Goal: Transaction & Acquisition: Purchase product/service

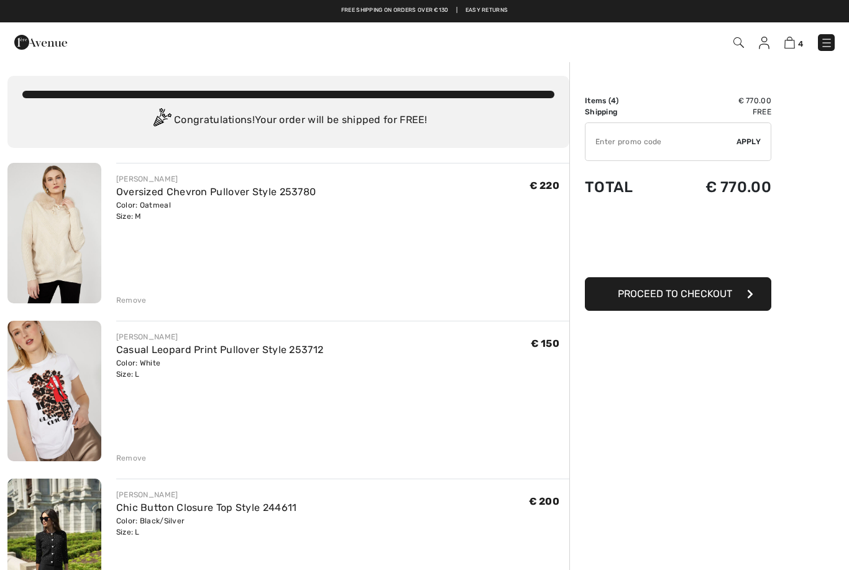
click at [177, 197] on link "Oversized Chevron Pullover Style 253780" at bounding box center [216, 192] width 200 height 12
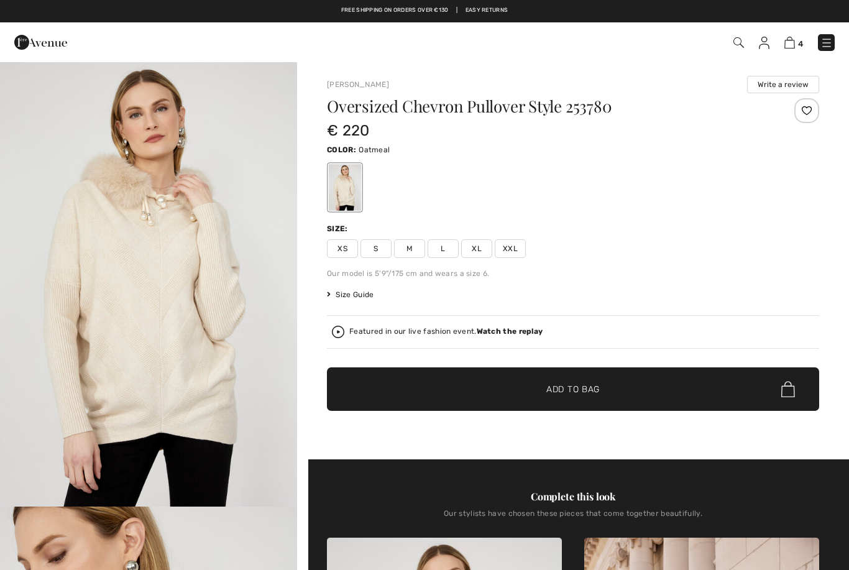
checkbox input "true"
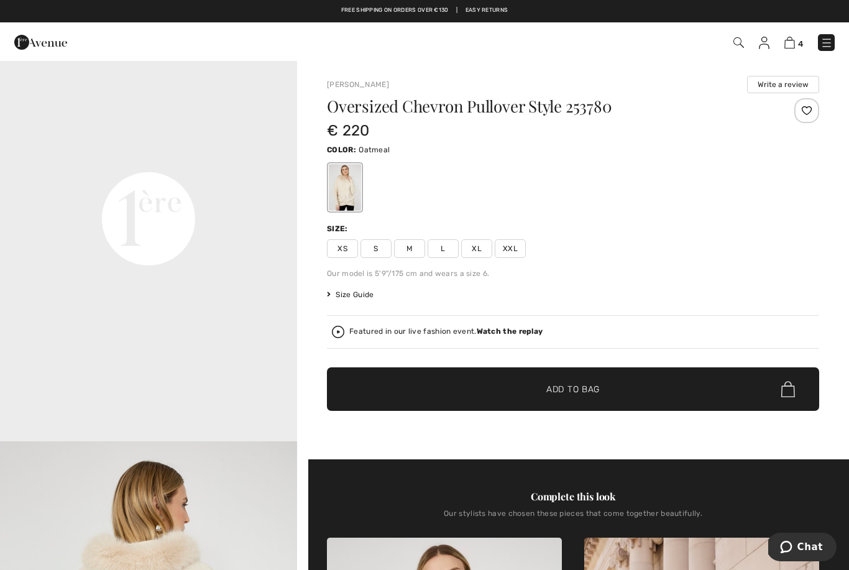
click at [296, 144] on video "Your browser does not support the video tag." at bounding box center [148, 70] width 297 height 149
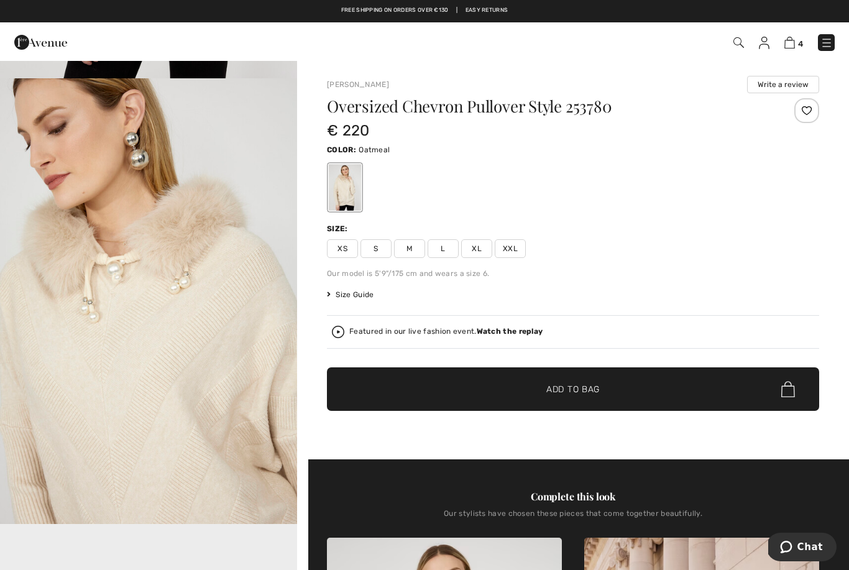
scroll to position [411, 0]
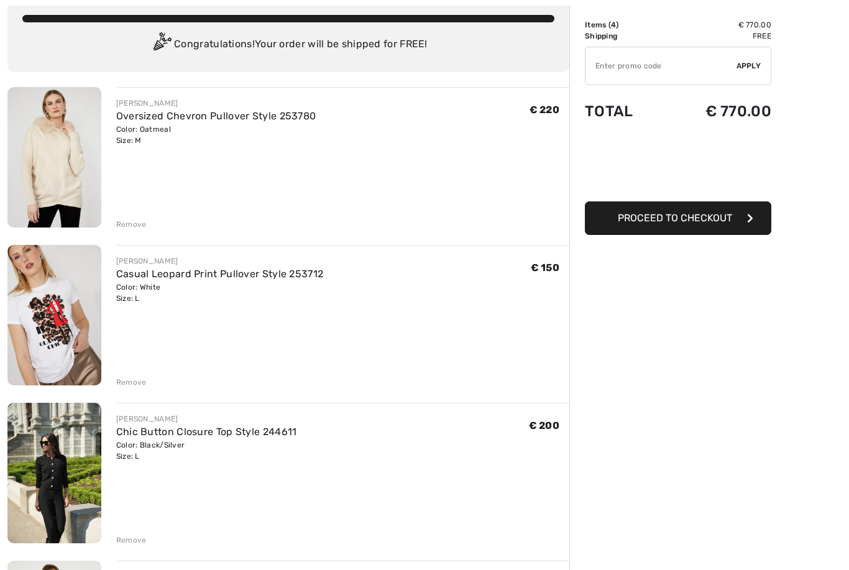
scroll to position [76, 0]
click at [134, 223] on div "Remove" at bounding box center [131, 224] width 30 height 11
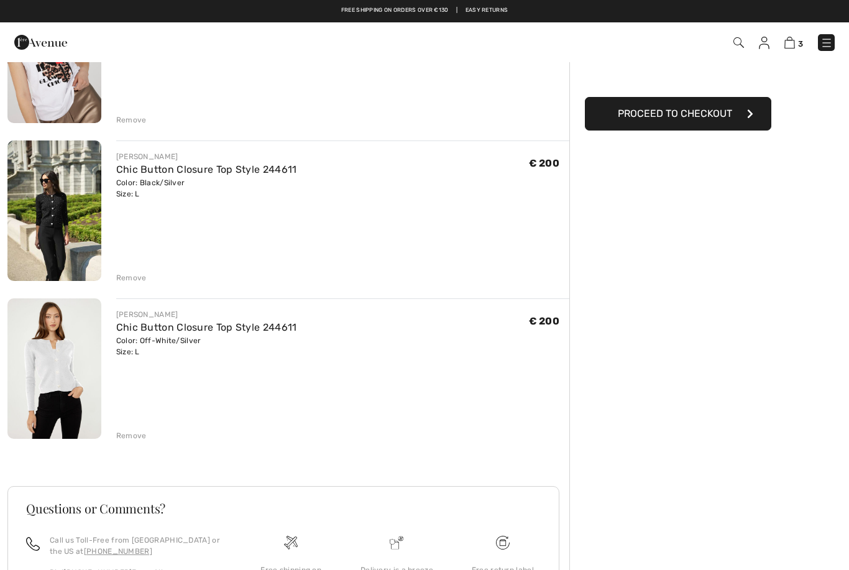
scroll to position [0, 0]
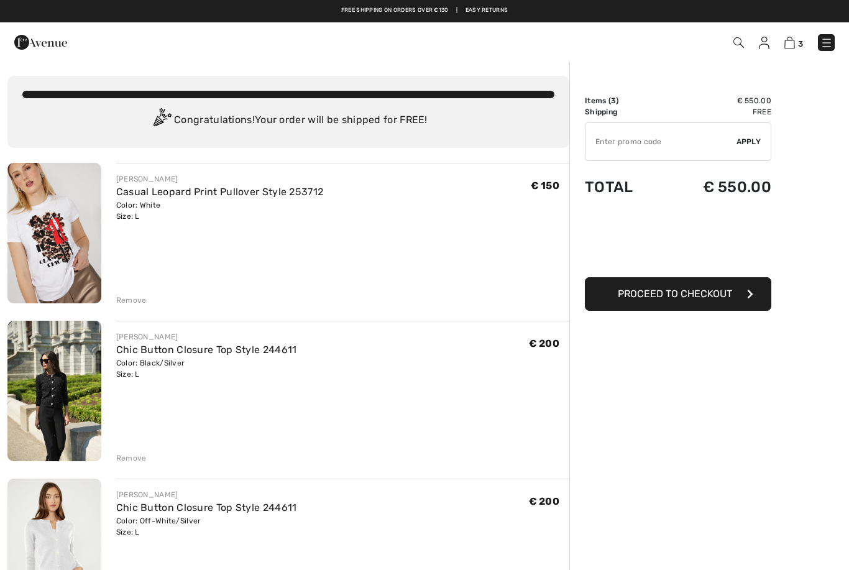
click at [845, 197] on div "Order Summary Details Items ( 3 ) € 550.00 Promo code € 0.00 Shipping Free Tax1…" at bounding box center [709, 472] width 280 height 823
click at [824, 30] on div "3 Checkout" at bounding box center [600, 42] width 490 height 25
click at [735, 38] on img at bounding box center [738, 42] width 11 height 11
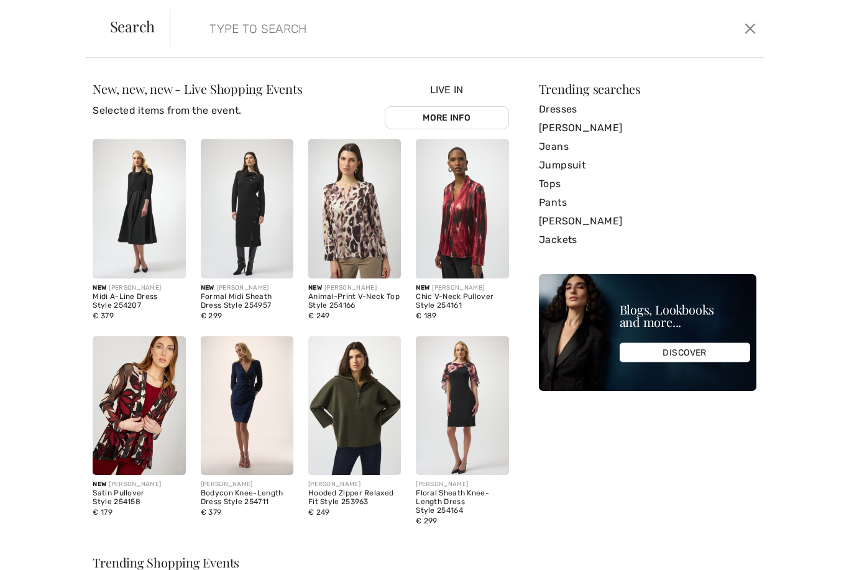
click at [598, 125] on link "[PERSON_NAME]" at bounding box center [648, 128] width 218 height 19
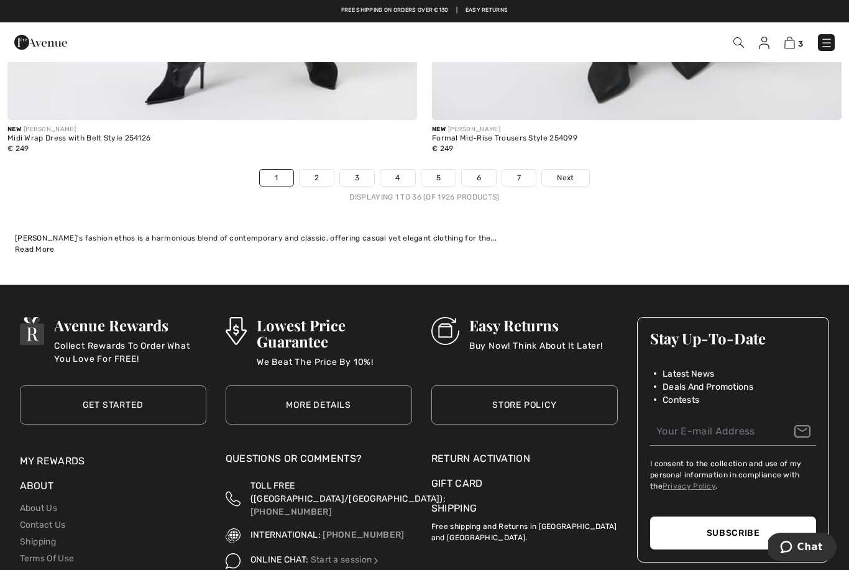
scroll to position [12297, 0]
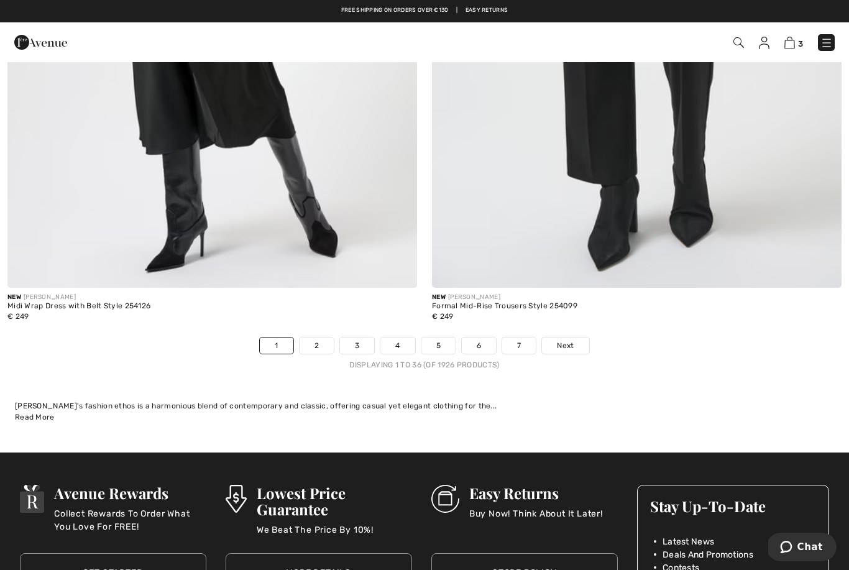
click at [322, 337] on link "2" at bounding box center [317, 345] width 34 height 16
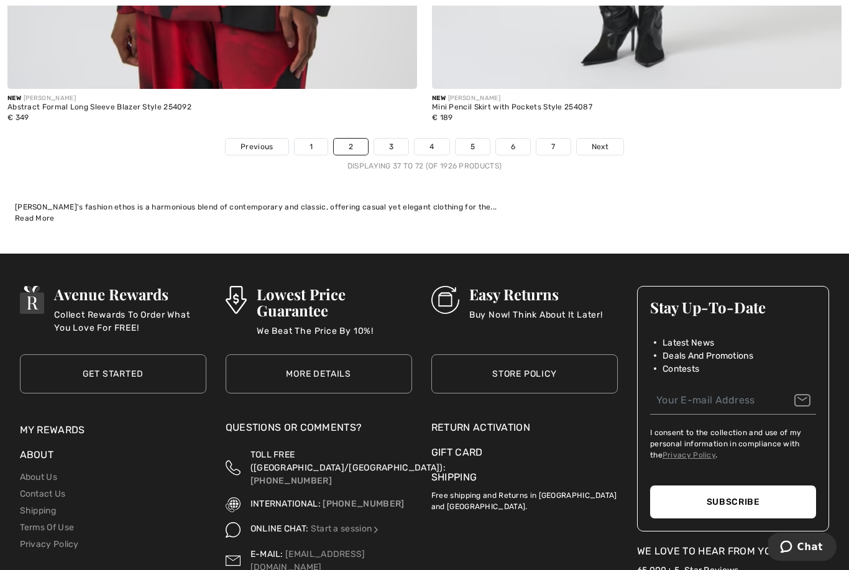
scroll to position [12496, 0]
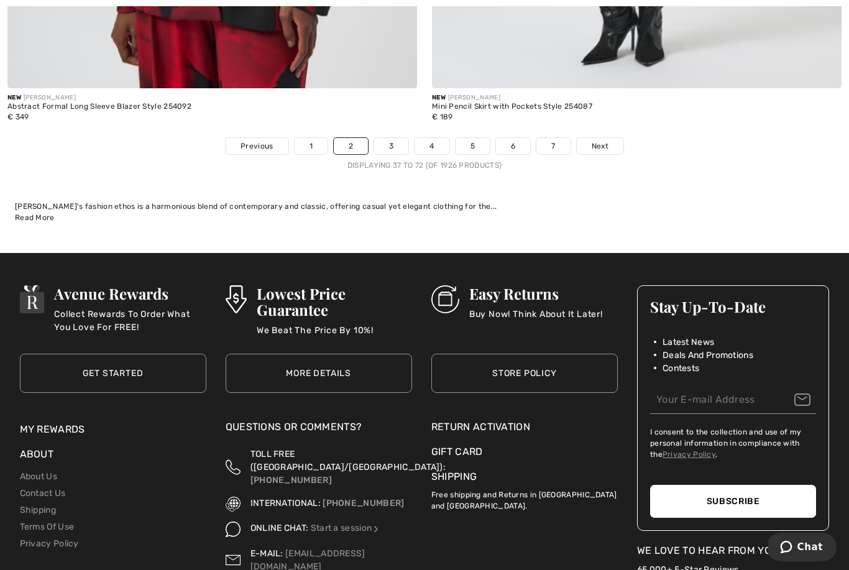
click at [397, 138] on link "3" at bounding box center [391, 146] width 34 height 16
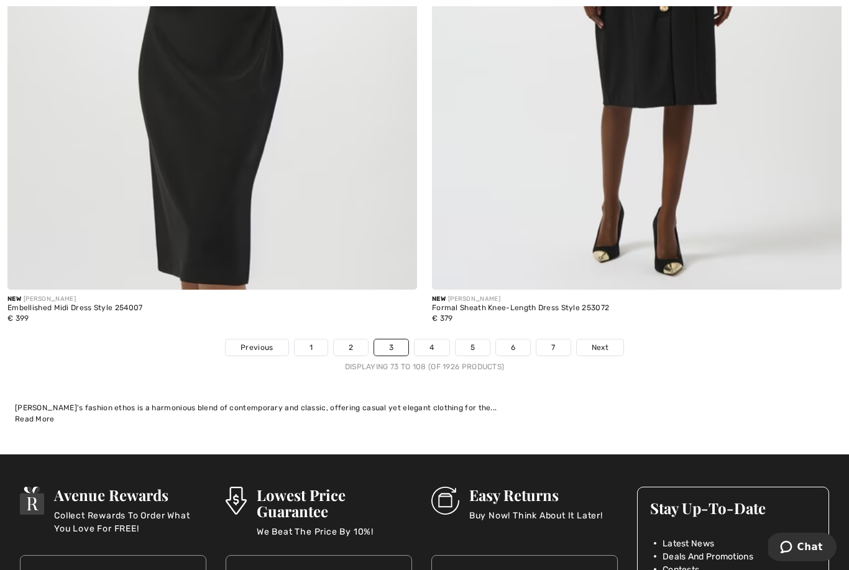
scroll to position [12329, 0]
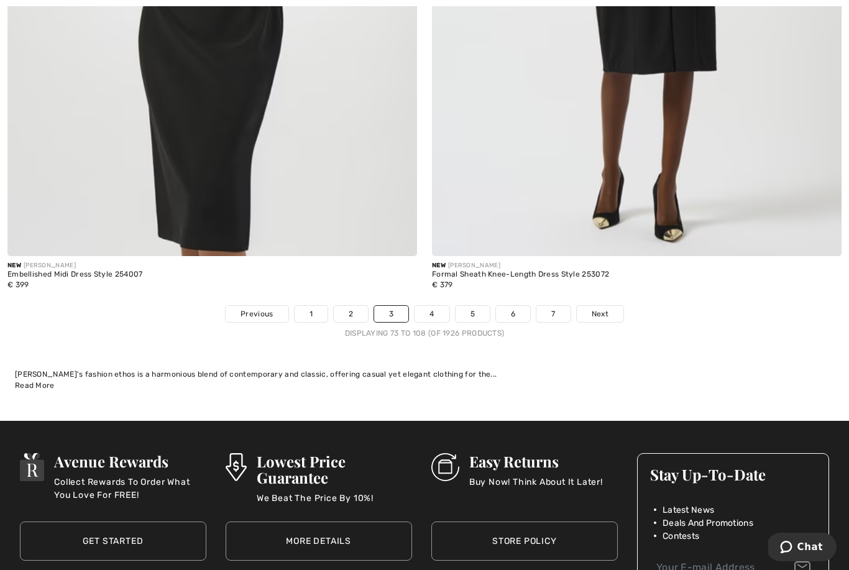
click at [433, 310] on link "4" at bounding box center [432, 314] width 34 height 16
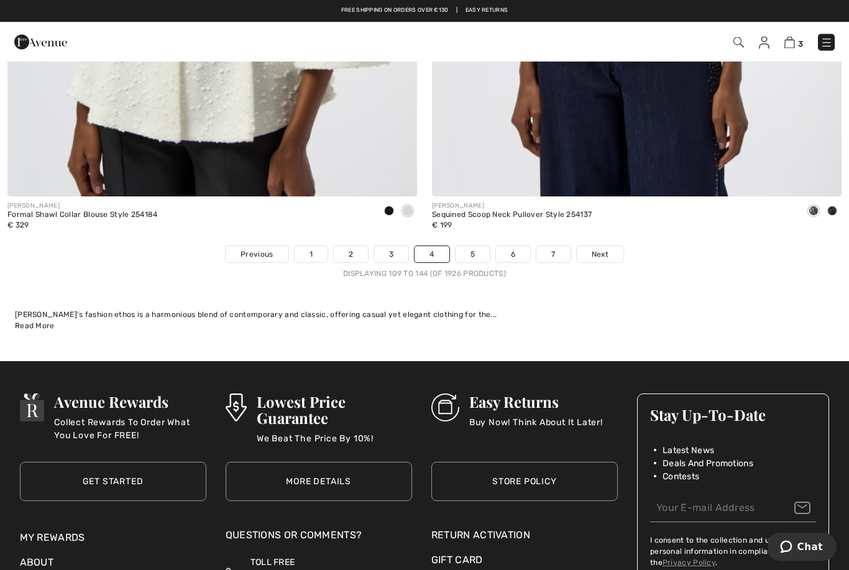
scroll to position [12358, 0]
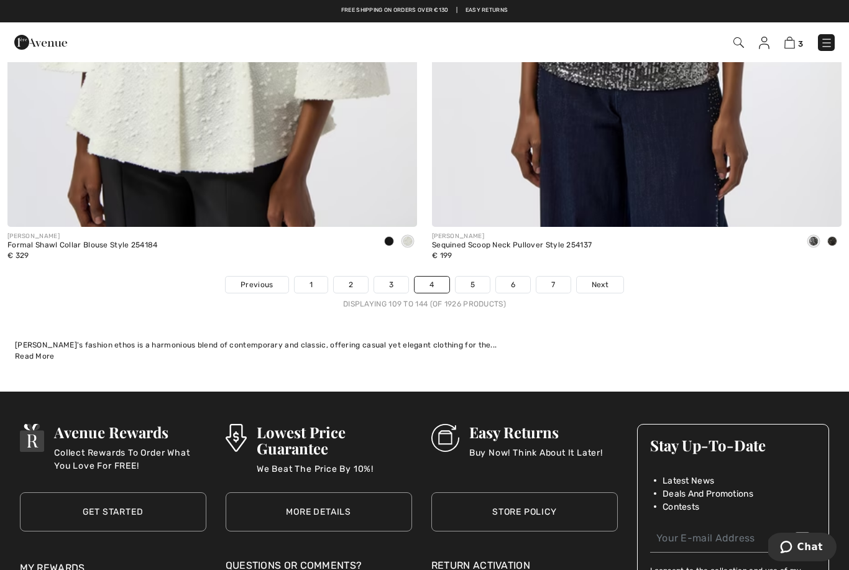
click at [474, 277] on link "5" at bounding box center [473, 285] width 34 height 16
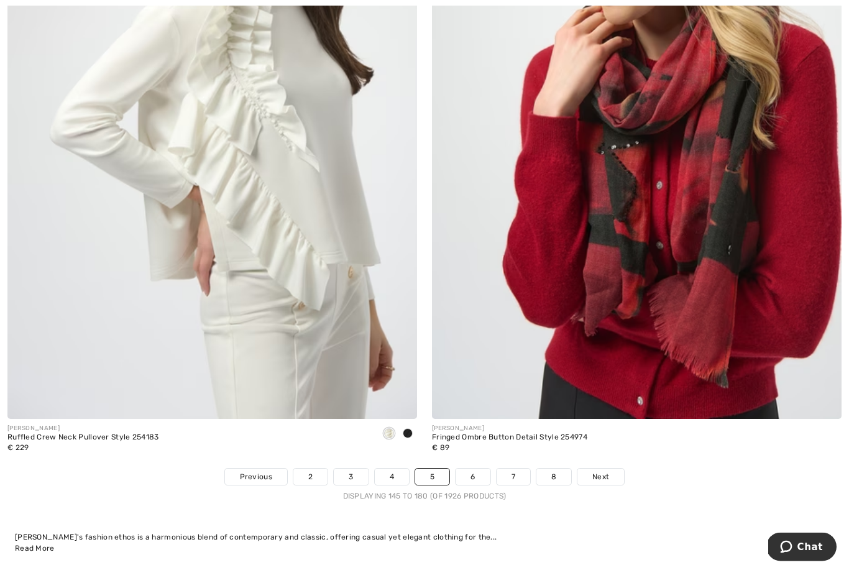
scroll to position [12197, 0]
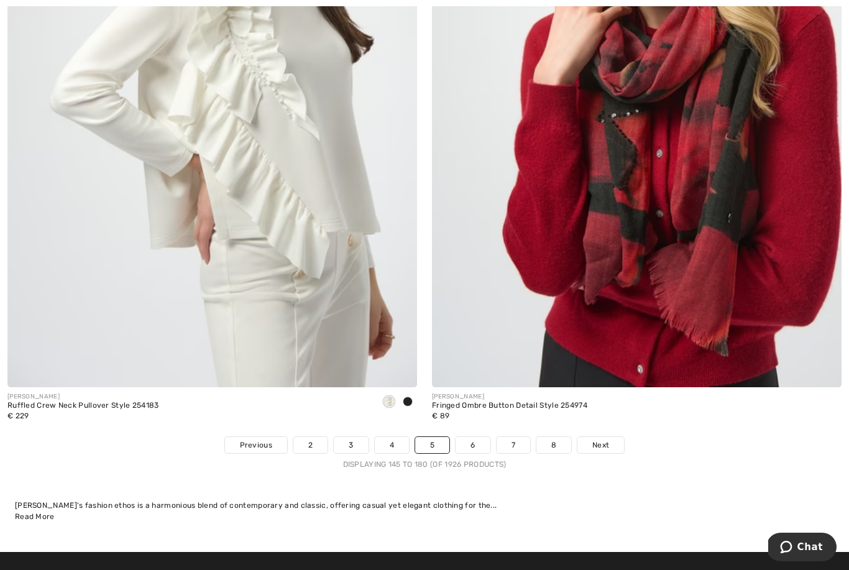
click at [477, 438] on link "6" at bounding box center [473, 445] width 34 height 16
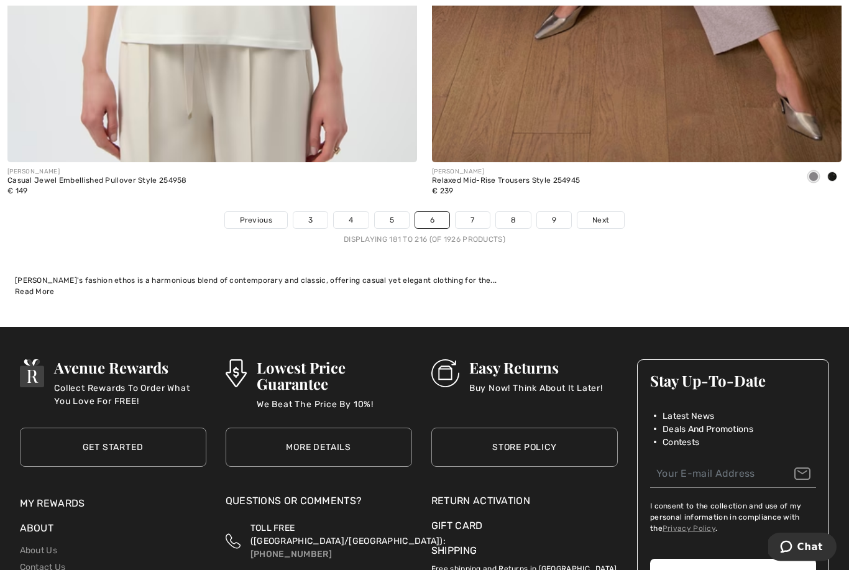
scroll to position [12422, 0]
click at [474, 212] on link "7" at bounding box center [473, 220] width 34 height 16
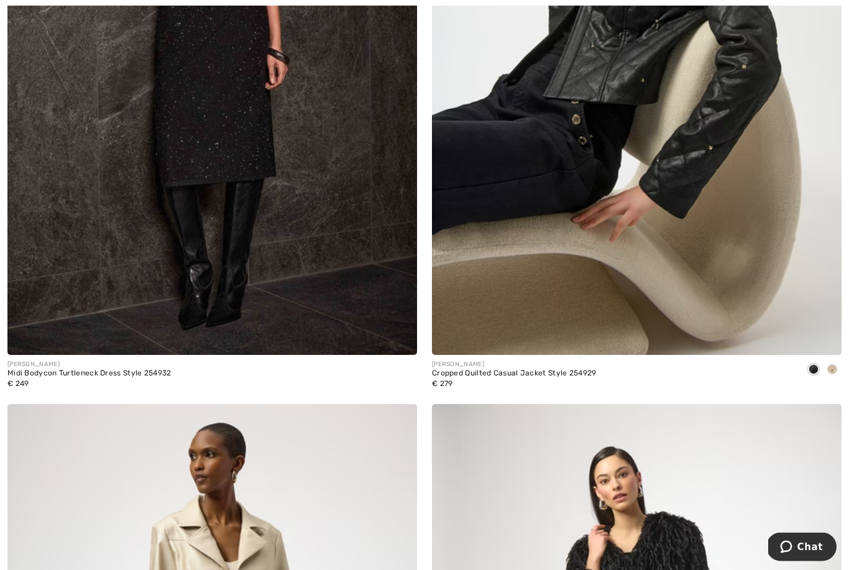
scroll to position [1988, 0]
click at [231, 186] on img at bounding box center [212, 48] width 410 height 615
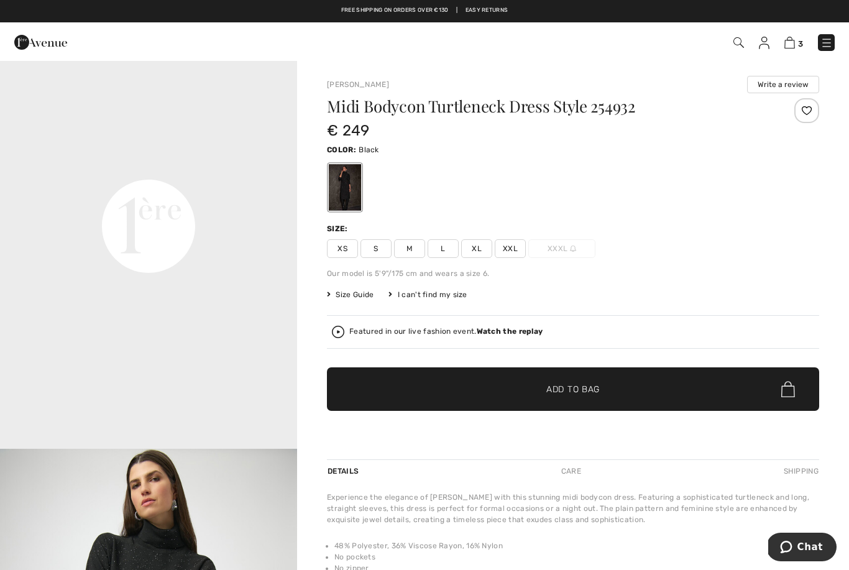
scroll to position [950, 0]
click at [450, 236] on div "Size: XS S M L XL XXL XXXL" at bounding box center [573, 240] width 492 height 35
click at [449, 245] on span "L" at bounding box center [443, 248] width 31 height 19
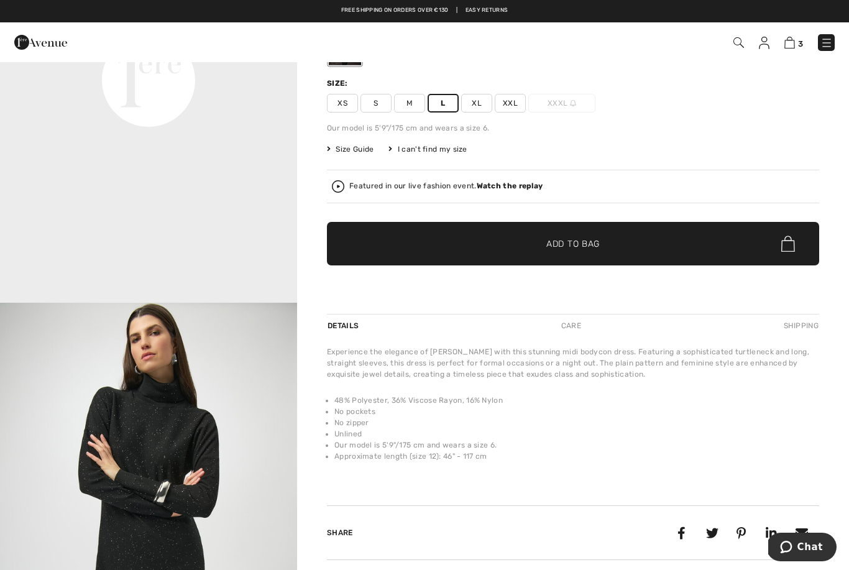
scroll to position [49, 0]
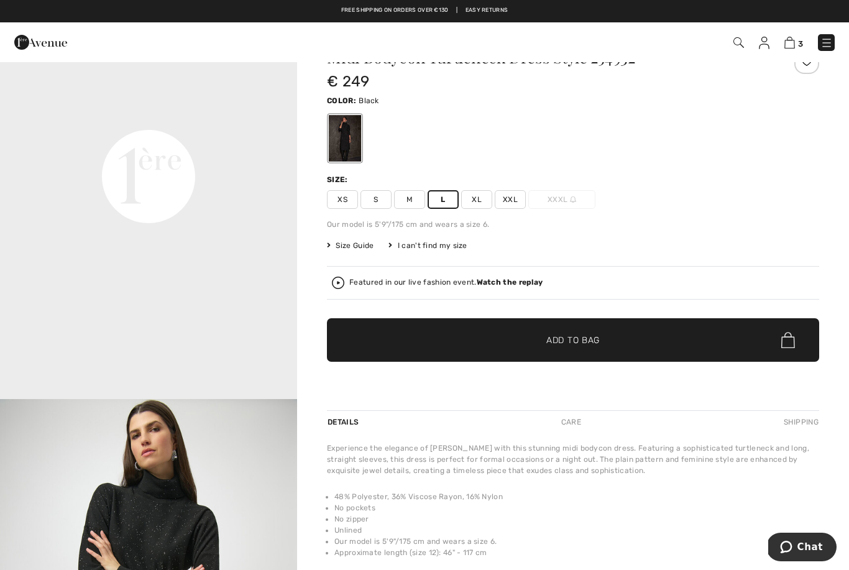
click at [569, 349] on span "✔ Added to Bag Add to Bag" at bounding box center [573, 340] width 492 height 44
click at [439, 196] on span "L" at bounding box center [443, 199] width 31 height 19
click at [411, 201] on span "M" at bounding box center [409, 199] width 31 height 19
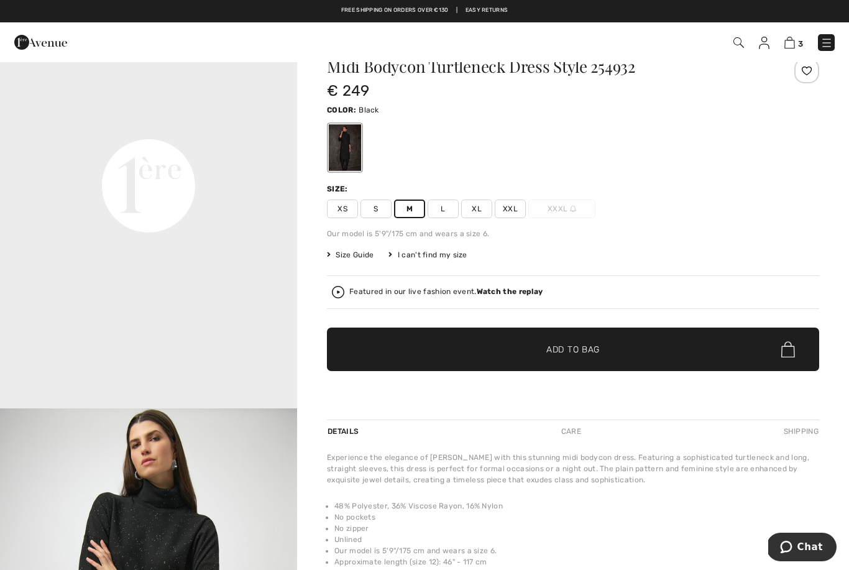
scroll to position [0, 0]
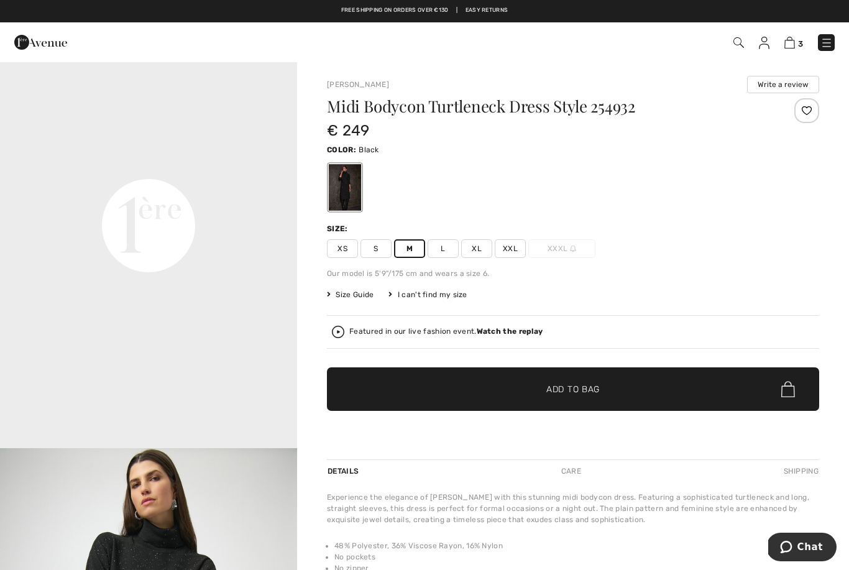
click at [413, 249] on span "M" at bounding box center [409, 248] width 31 height 19
click at [447, 252] on span "L" at bounding box center [443, 248] width 31 height 19
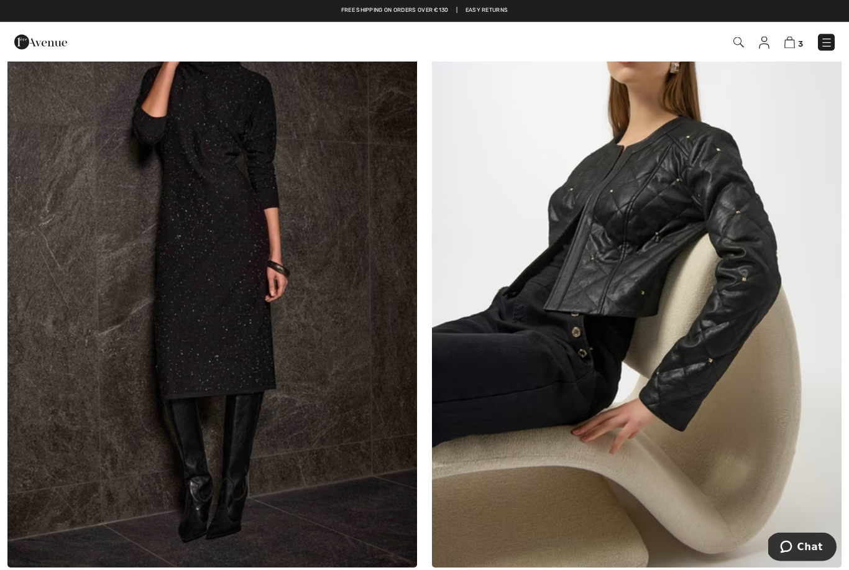
scroll to position [1772, 0]
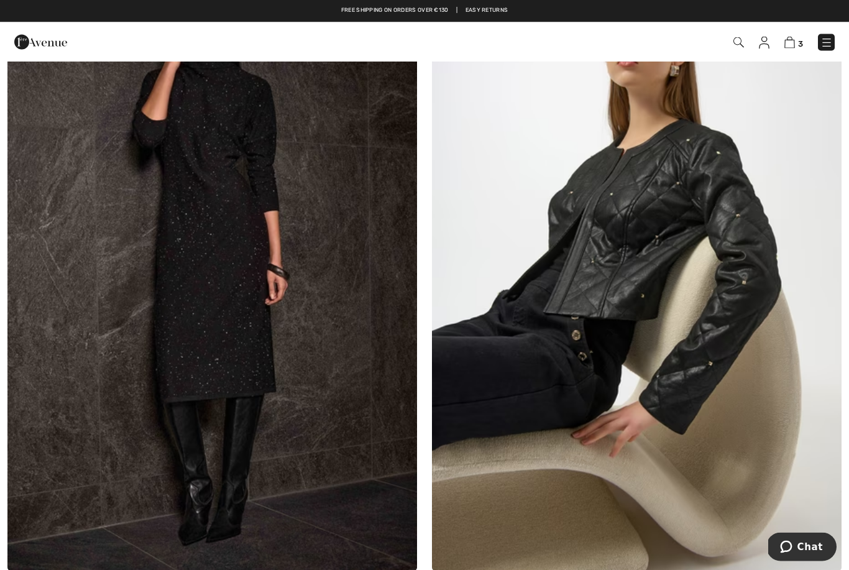
click at [263, 261] on img at bounding box center [212, 264] width 410 height 615
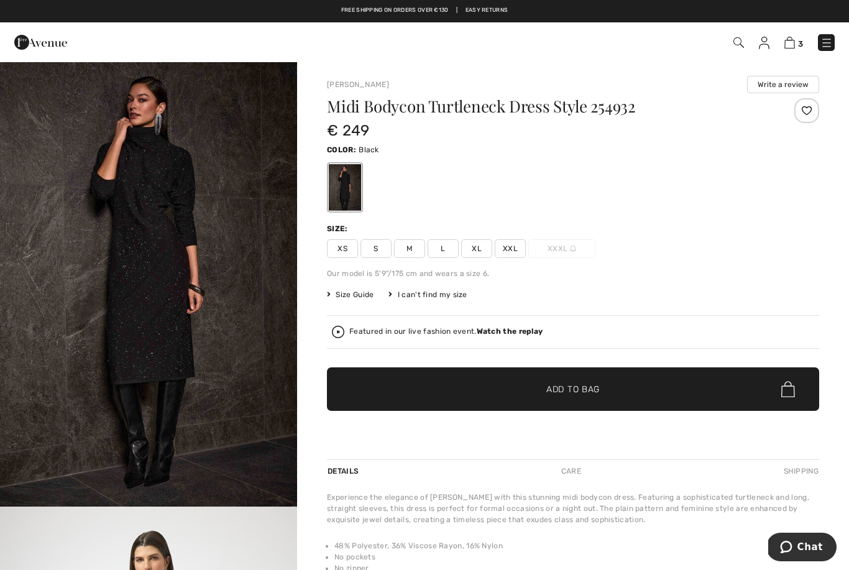
click at [454, 251] on span "L" at bounding box center [443, 248] width 31 height 19
click at [625, 380] on span "✔ Added to Bag Add to Bag" at bounding box center [573, 389] width 492 height 44
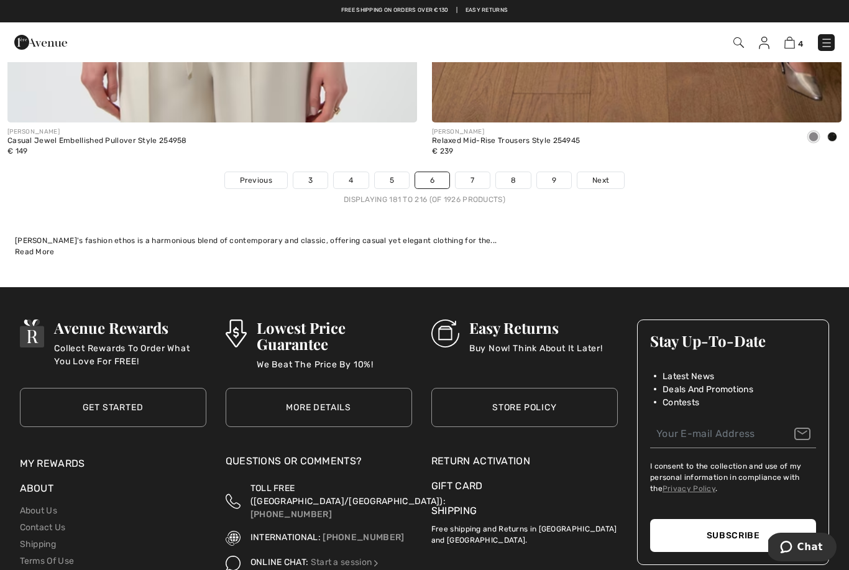
click at [472, 175] on link "7" at bounding box center [473, 180] width 34 height 16
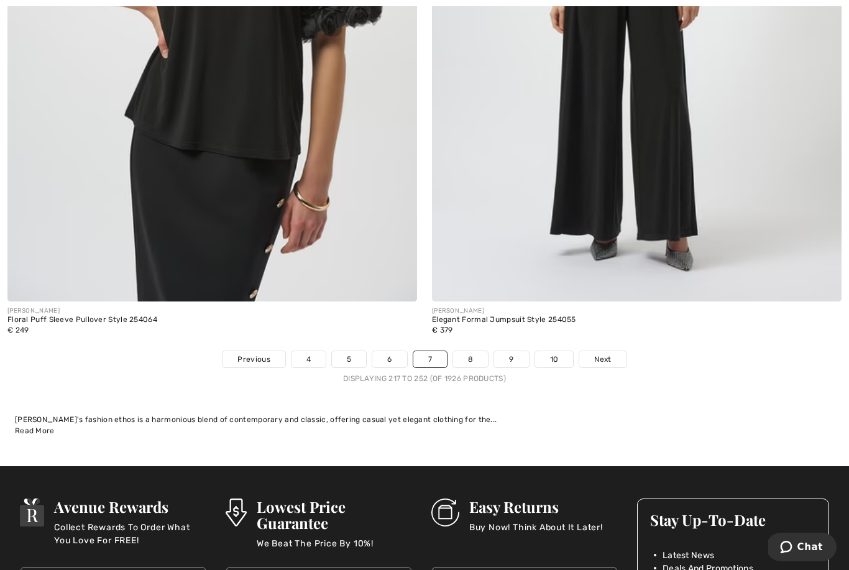
scroll to position [12341, 0]
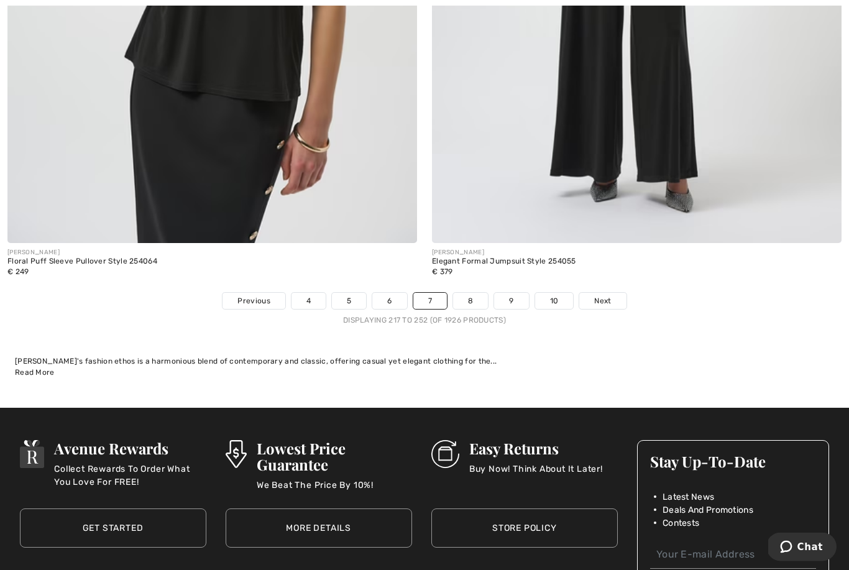
click at [476, 297] on link "8" at bounding box center [470, 301] width 35 height 16
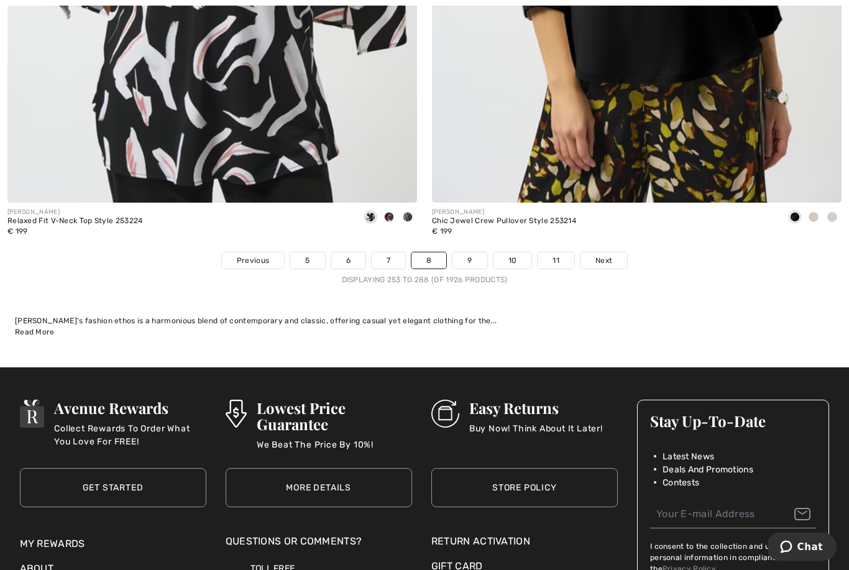
scroll to position [12386, 0]
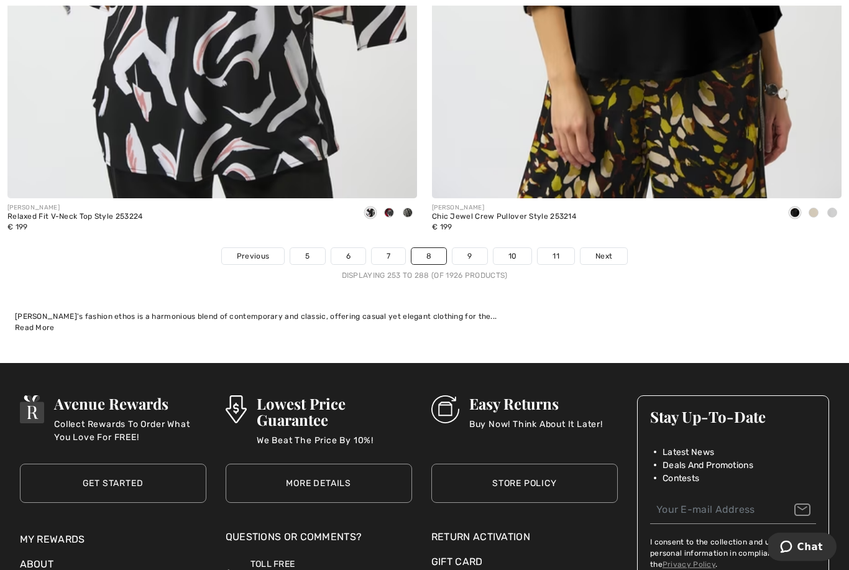
click at [467, 249] on link "9" at bounding box center [469, 257] width 34 height 16
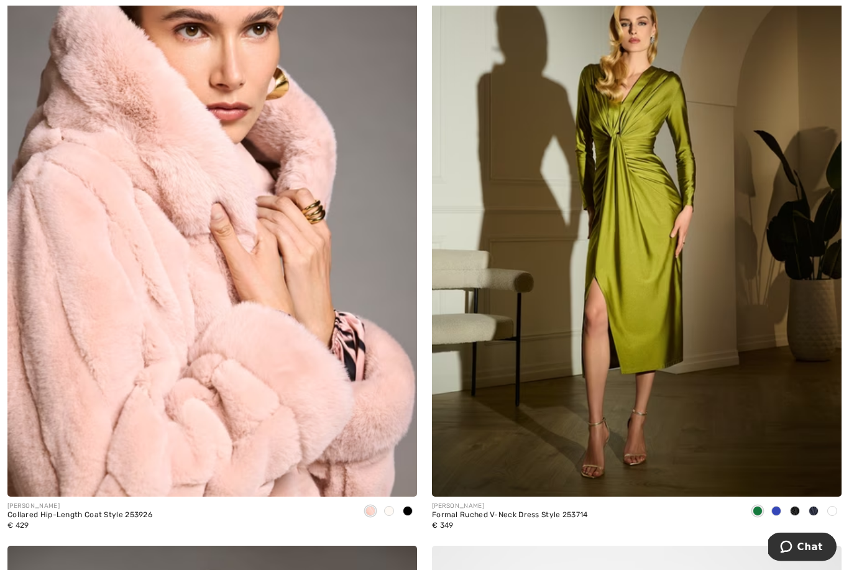
scroll to position [11425, 0]
click at [375, 408] on img at bounding box center [212, 190] width 410 height 615
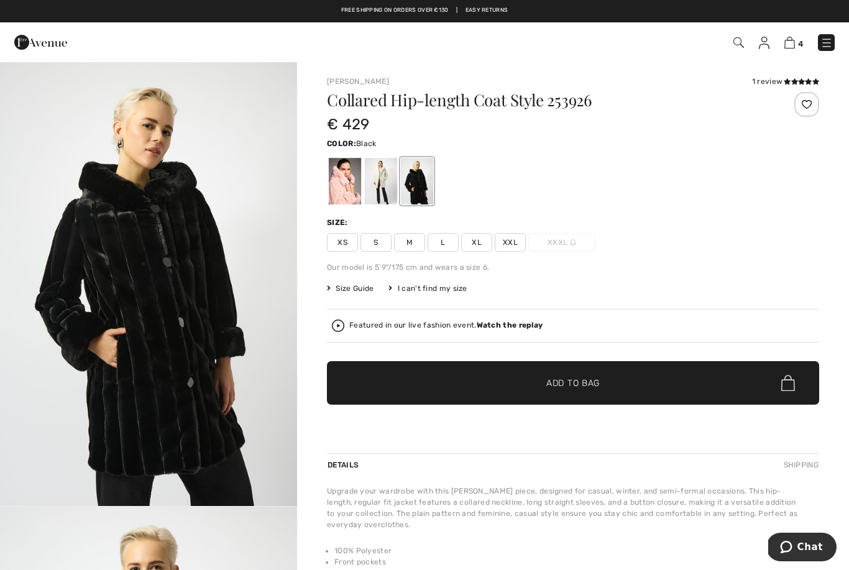
click at [359, 190] on div at bounding box center [345, 181] width 32 height 47
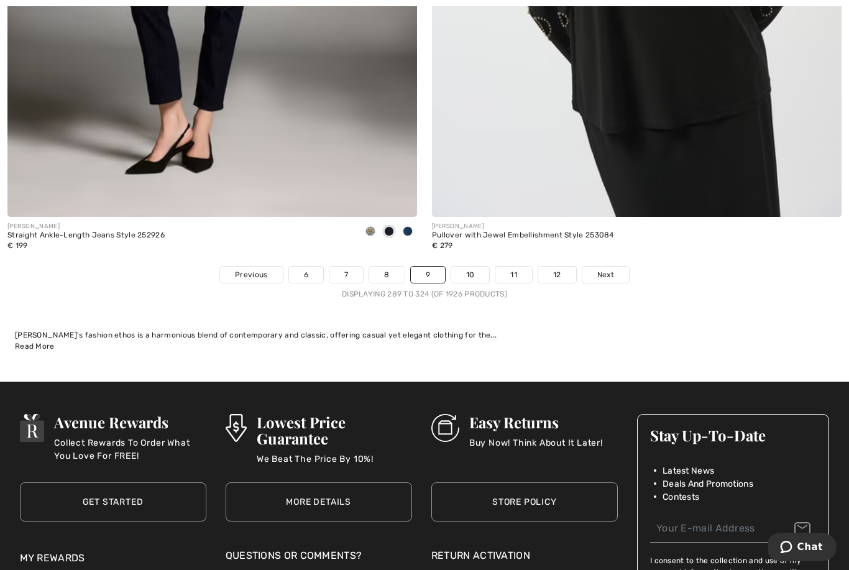
click at [461, 269] on link "10" at bounding box center [470, 275] width 39 height 16
click at [468, 267] on link "10" at bounding box center [470, 275] width 39 height 16
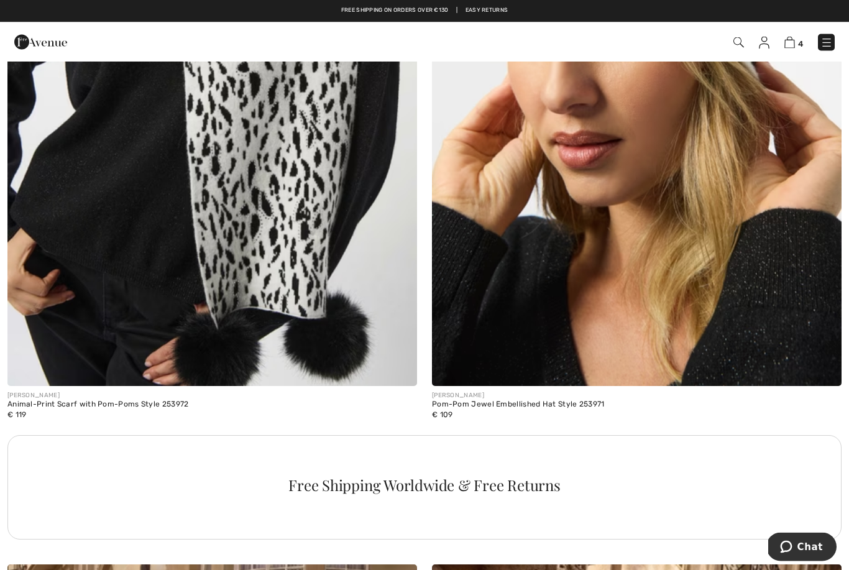
scroll to position [3907, 0]
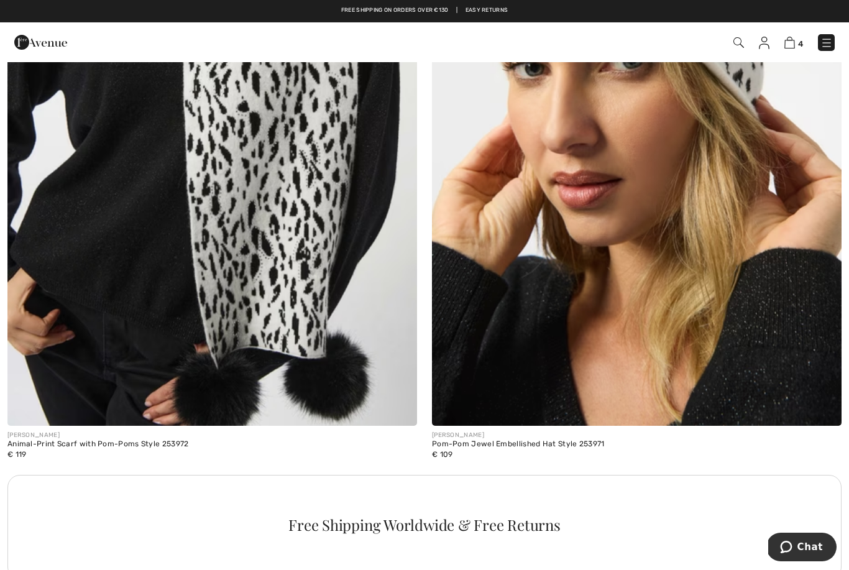
click at [284, 258] on img at bounding box center [212, 118] width 410 height 615
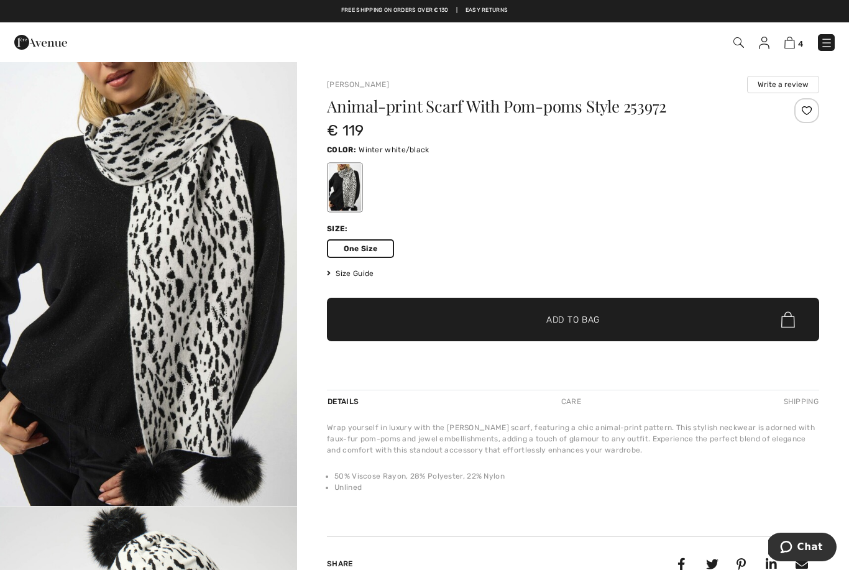
click at [610, 303] on span "✔ Added to Bag Add to Bag" at bounding box center [573, 320] width 492 height 44
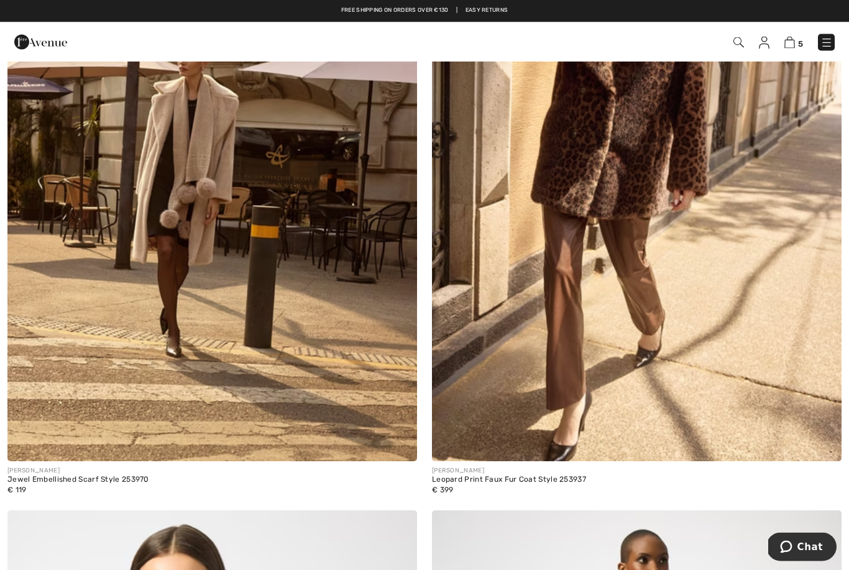
scroll to position [4665, 0]
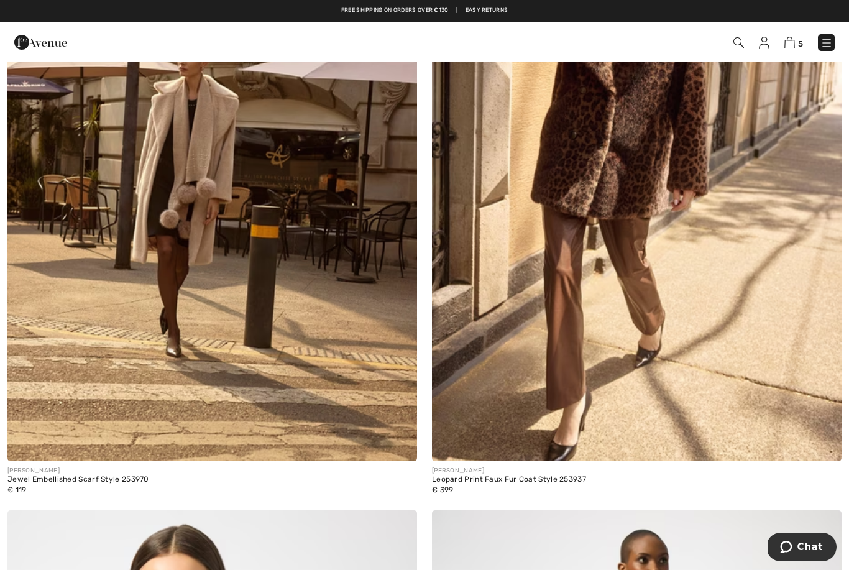
click at [202, 197] on img at bounding box center [212, 153] width 410 height 615
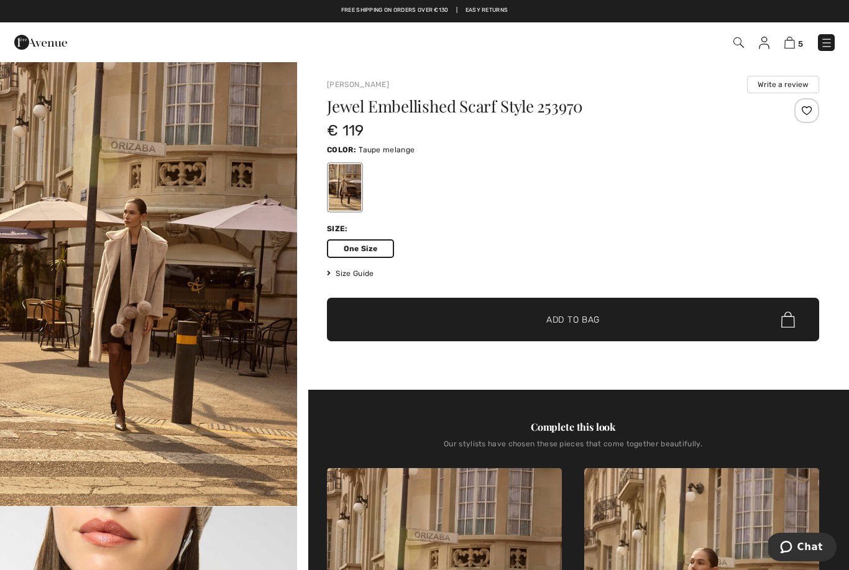
click at [704, 176] on div at bounding box center [573, 188] width 492 height 52
click at [145, 307] on img "1 / 5" at bounding box center [148, 283] width 297 height 445
click at [508, 307] on span "✔ Added to Bag Add to Bag" at bounding box center [573, 320] width 492 height 44
click at [352, 154] on div "Color: Taupe melange" at bounding box center [573, 149] width 492 height 15
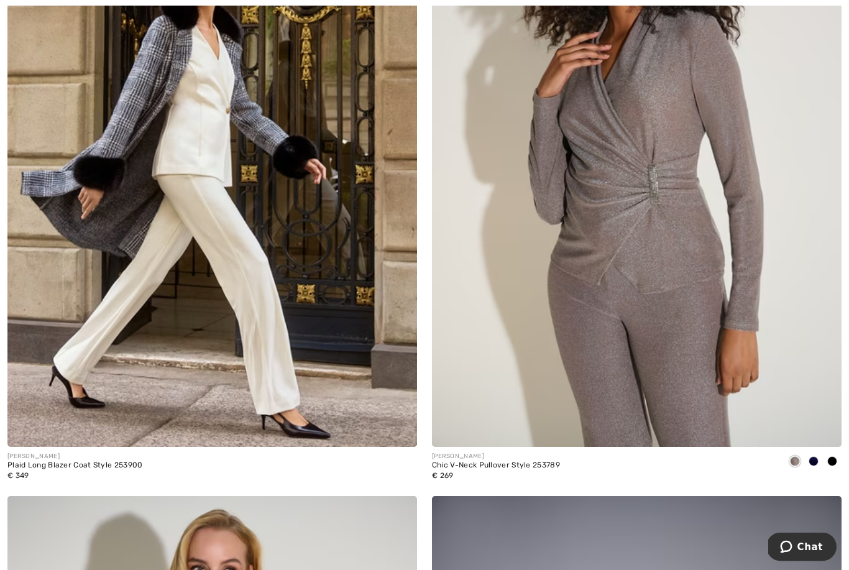
scroll to position [10811, 0]
click at [214, 250] on img at bounding box center [212, 139] width 410 height 615
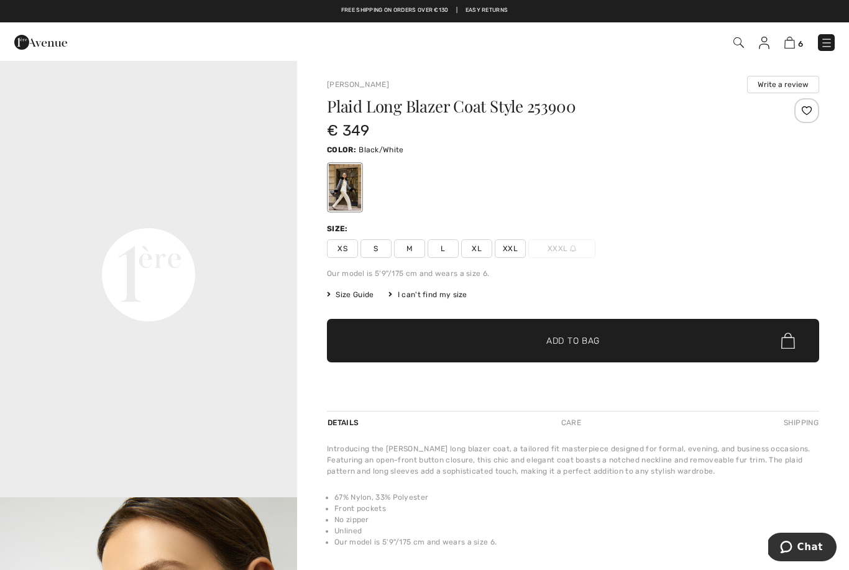
scroll to position [914, 0]
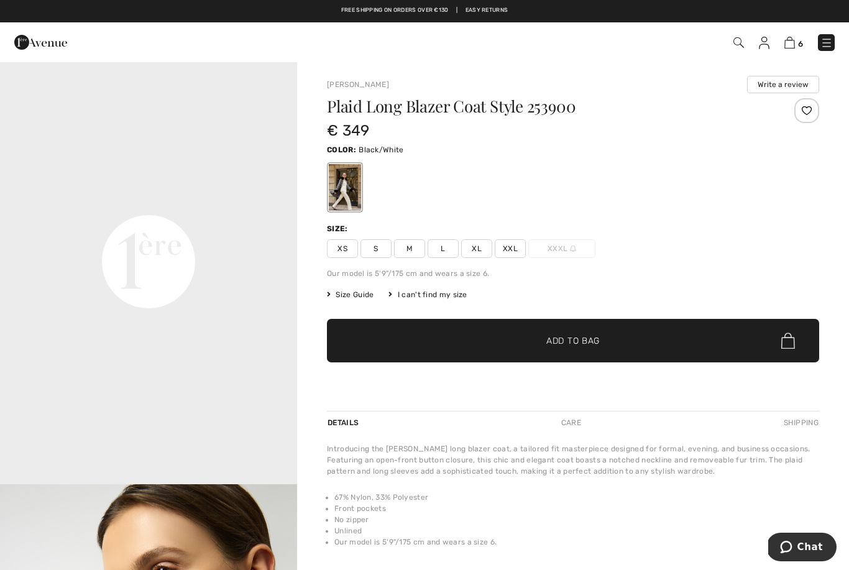
click at [787, 40] on img at bounding box center [789, 43] width 11 height 12
